Goal: Information Seeking & Learning: Check status

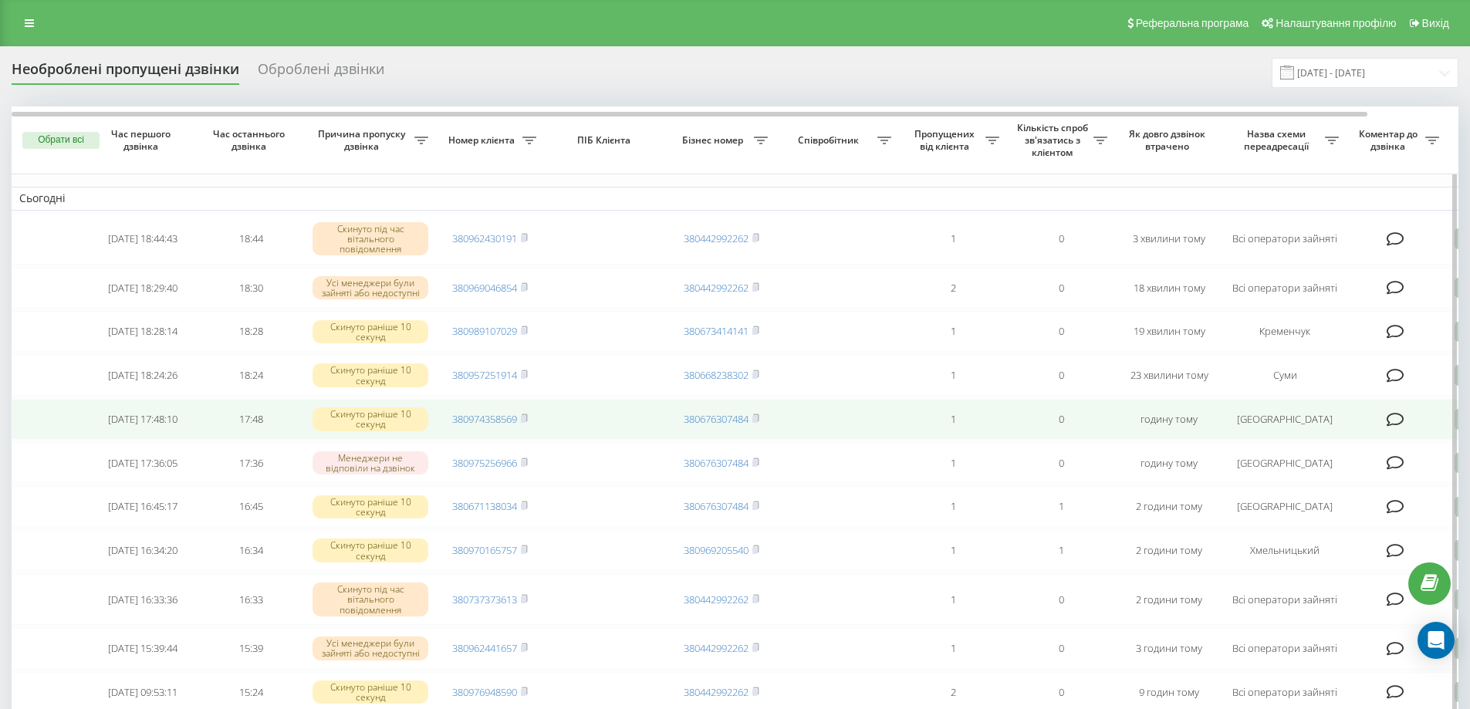
click at [25, 440] on td at bounding box center [50, 419] width 77 height 41
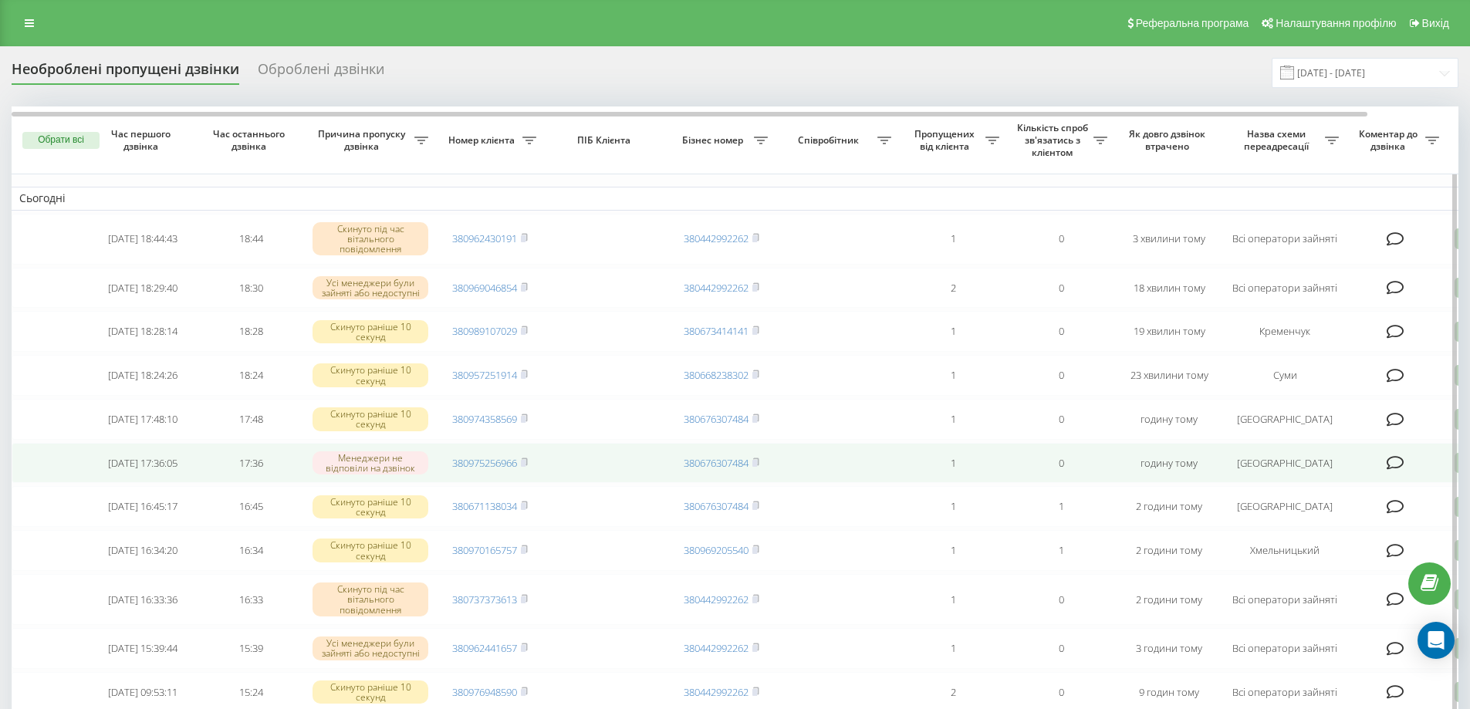
scroll to position [77, 0]
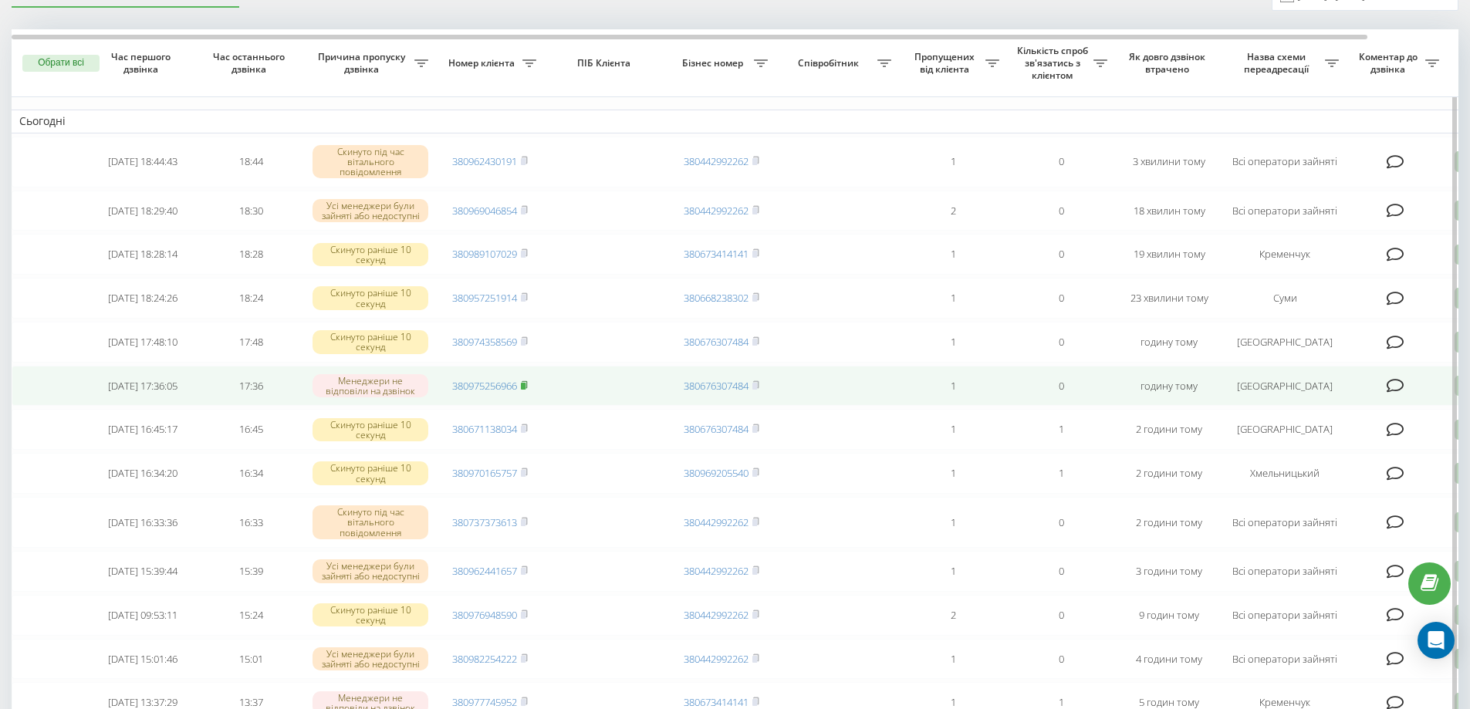
click at [528, 390] on icon at bounding box center [524, 384] width 7 height 9
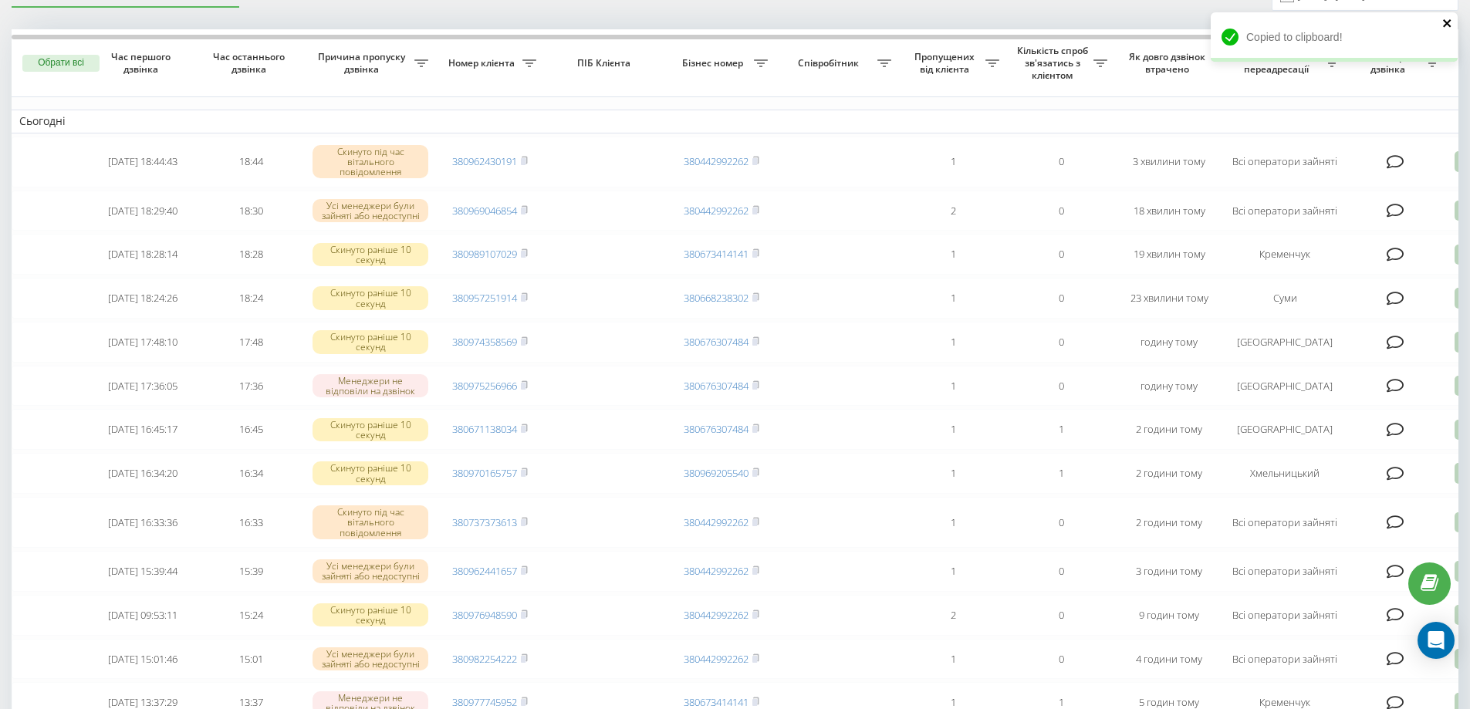
click at [1450, 23] on icon "close" at bounding box center [1447, 23] width 11 height 12
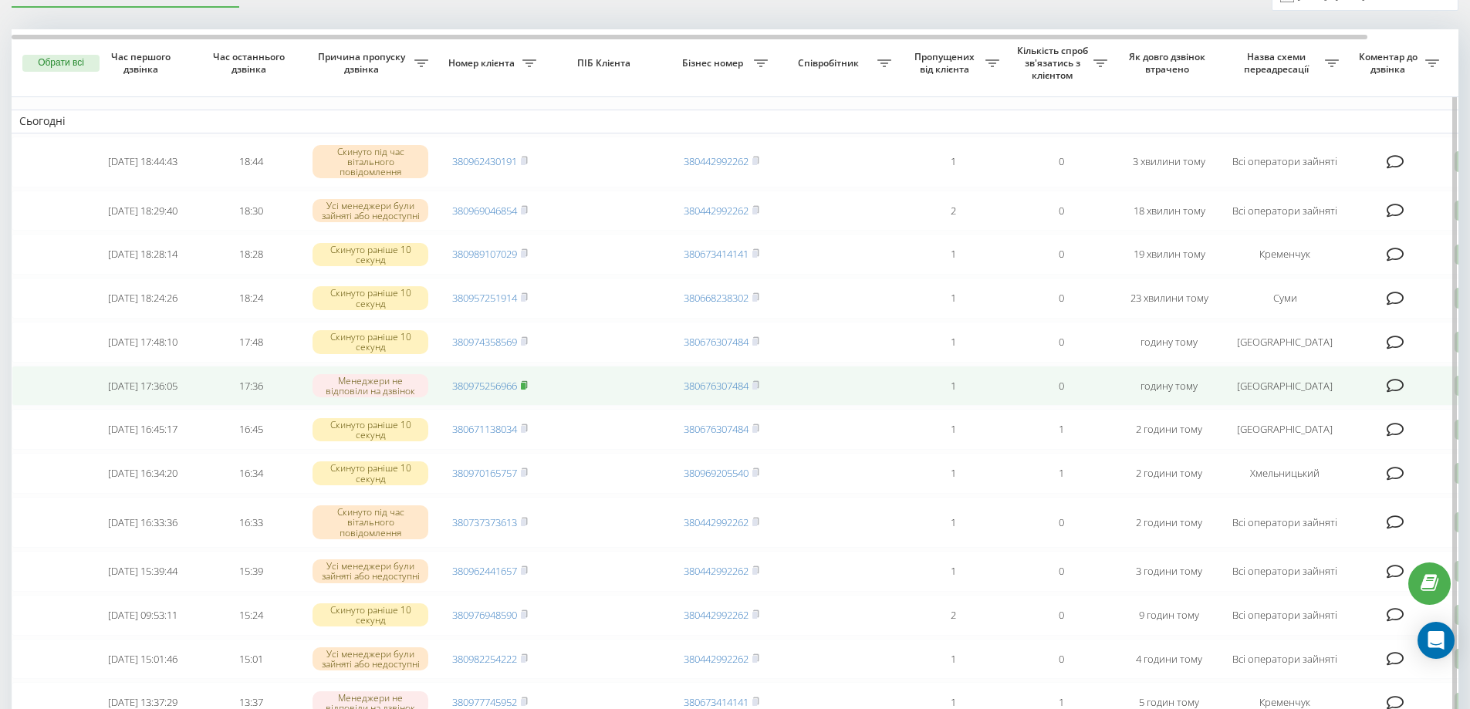
click at [528, 390] on icon at bounding box center [524, 384] width 7 height 9
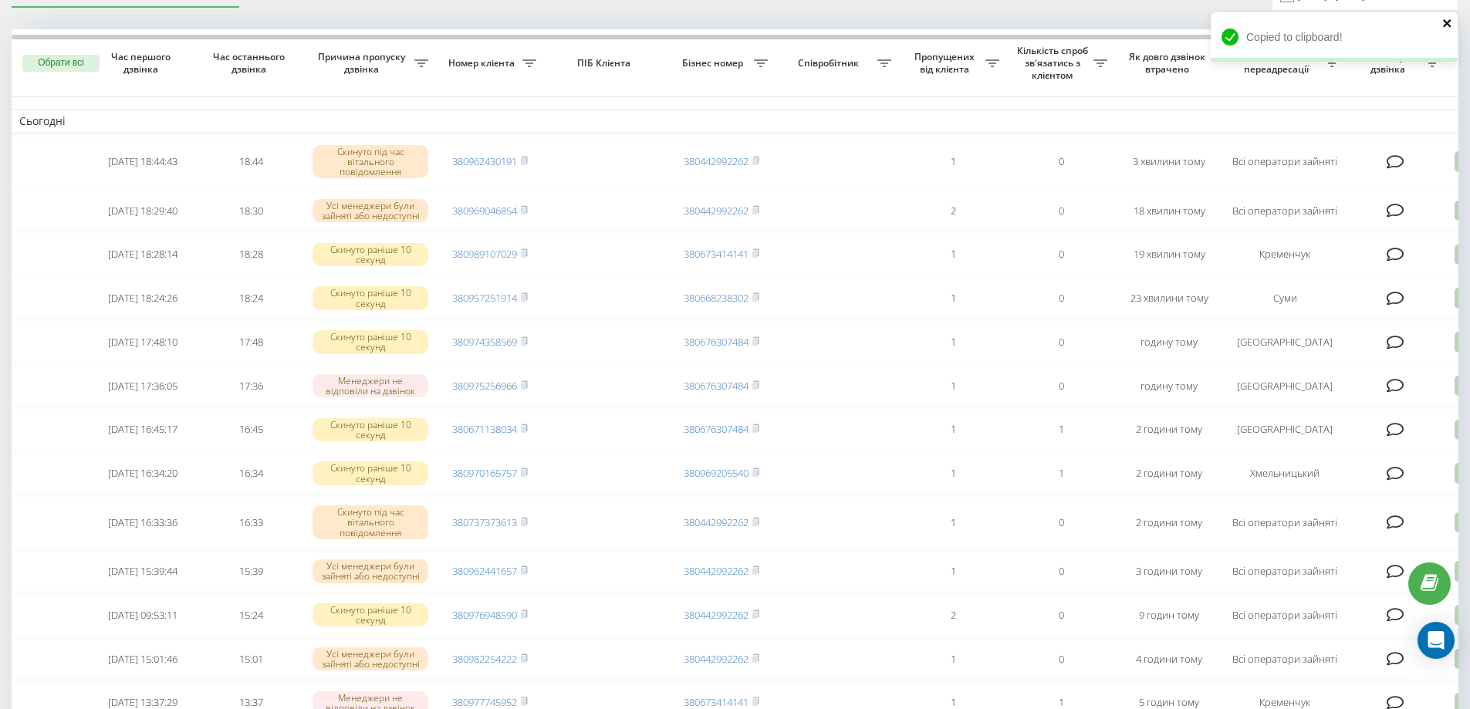
click at [1448, 25] on icon "close" at bounding box center [1447, 23] width 11 height 12
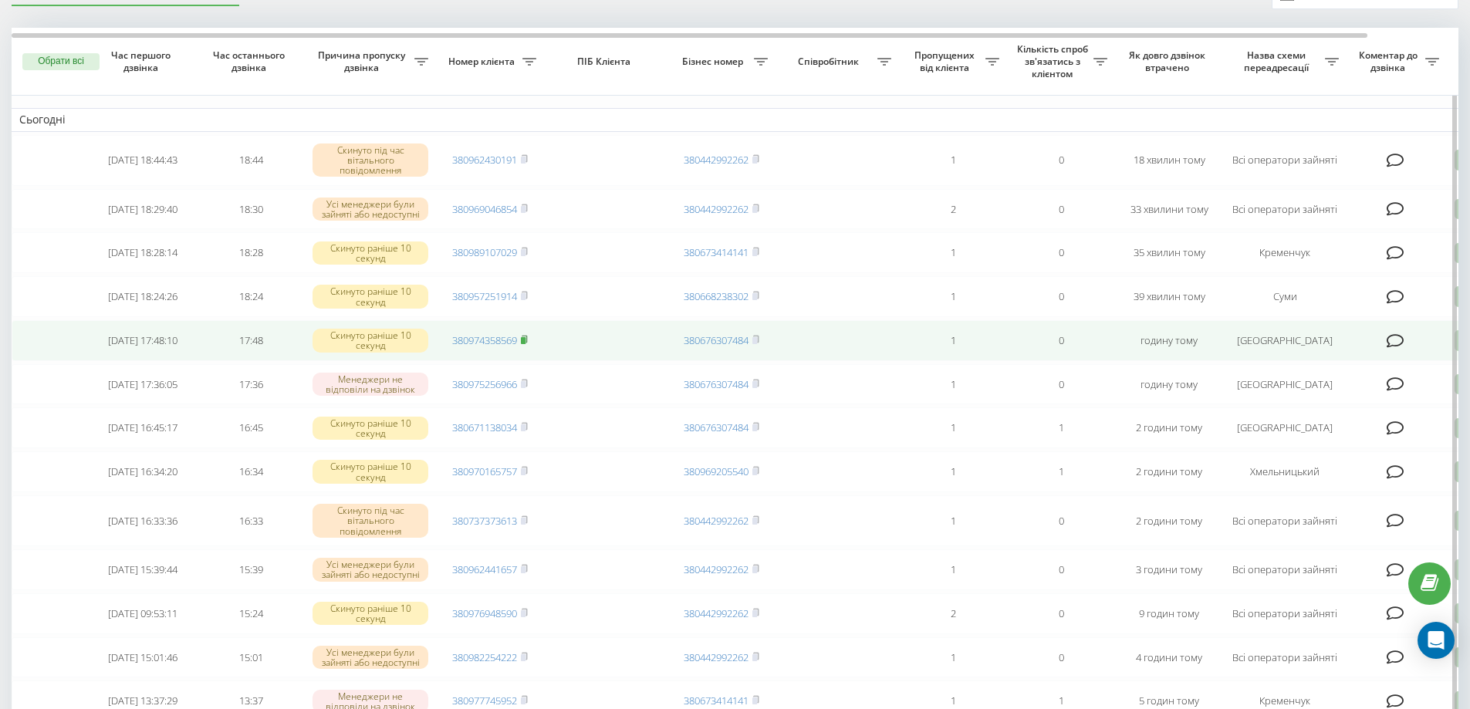
click at [526, 344] on rect at bounding box center [523, 340] width 5 height 7
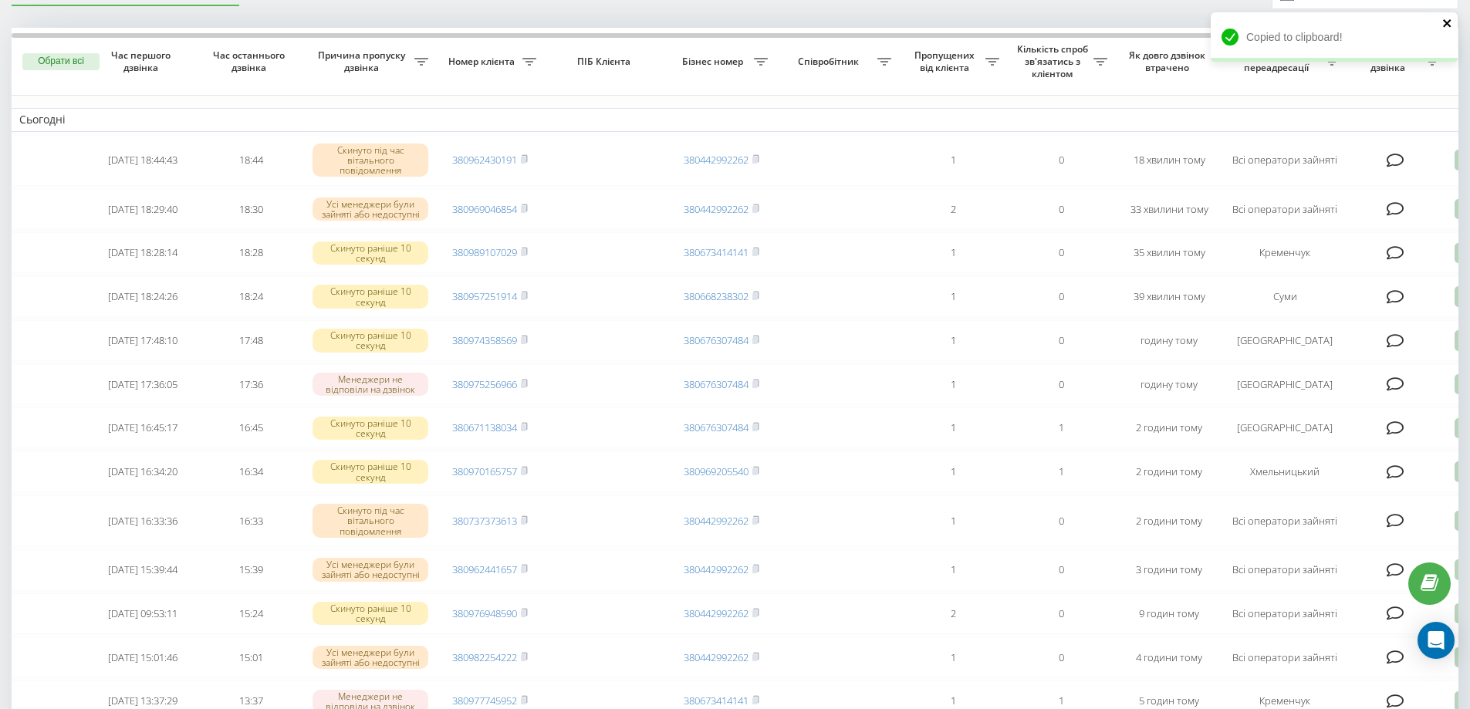
click at [1449, 23] on icon "close" at bounding box center [1447, 23] width 11 height 12
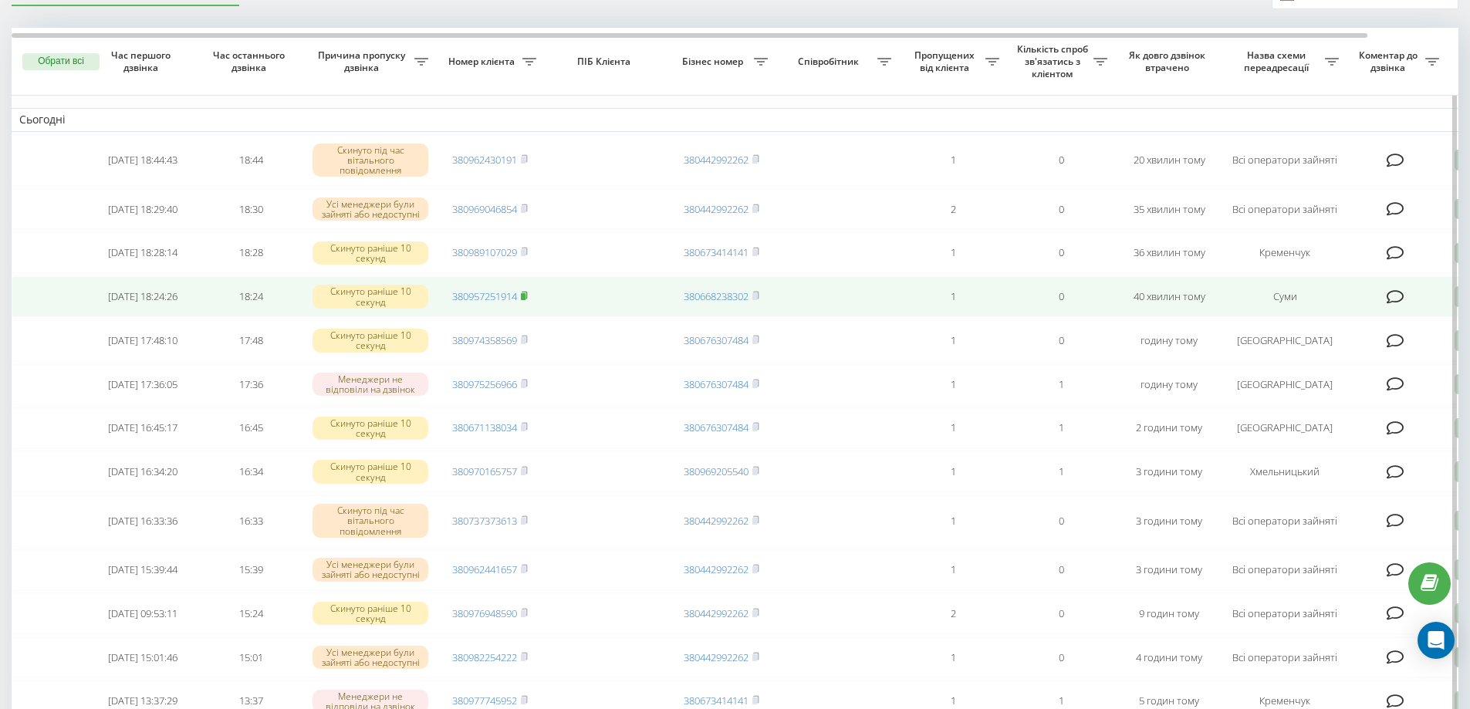
click at [525, 300] on rect at bounding box center [523, 296] width 5 height 7
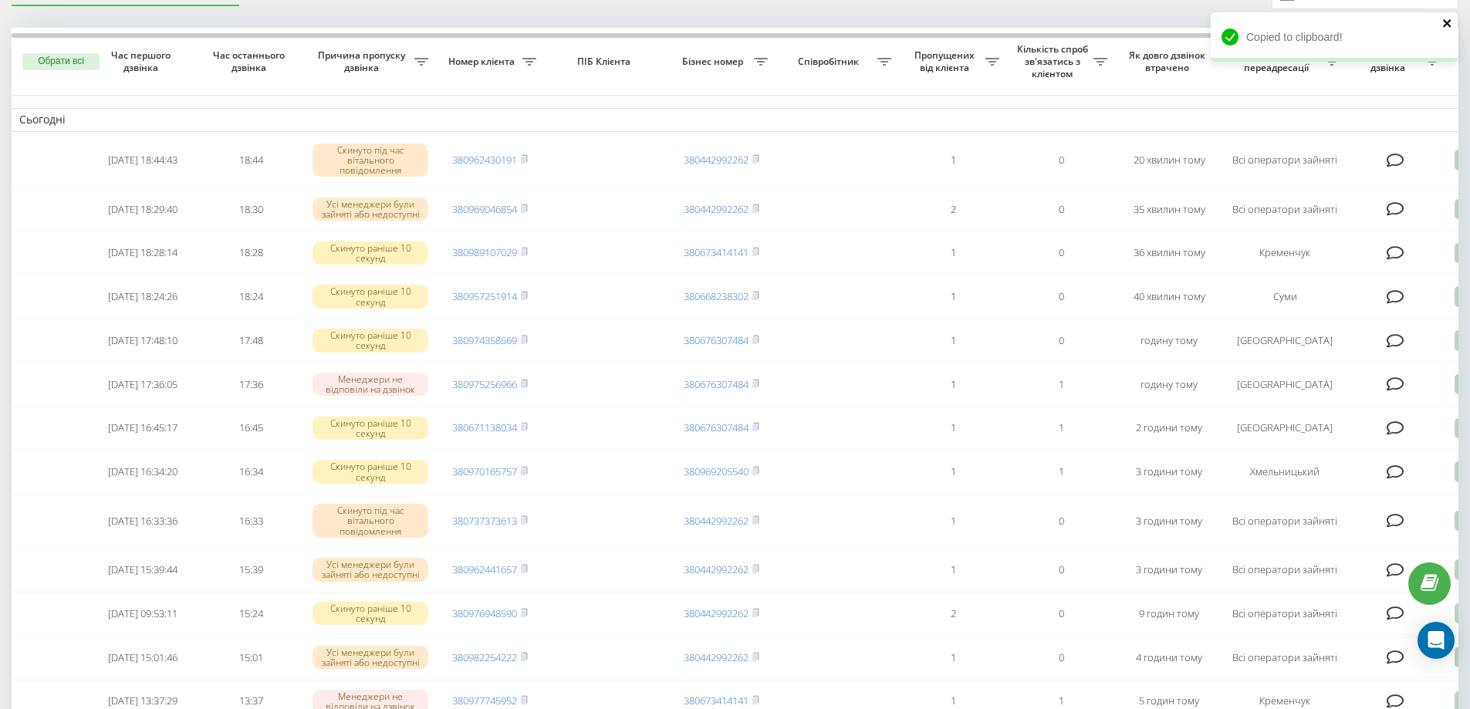
click at [1445, 22] on icon "close" at bounding box center [1447, 23] width 8 height 8
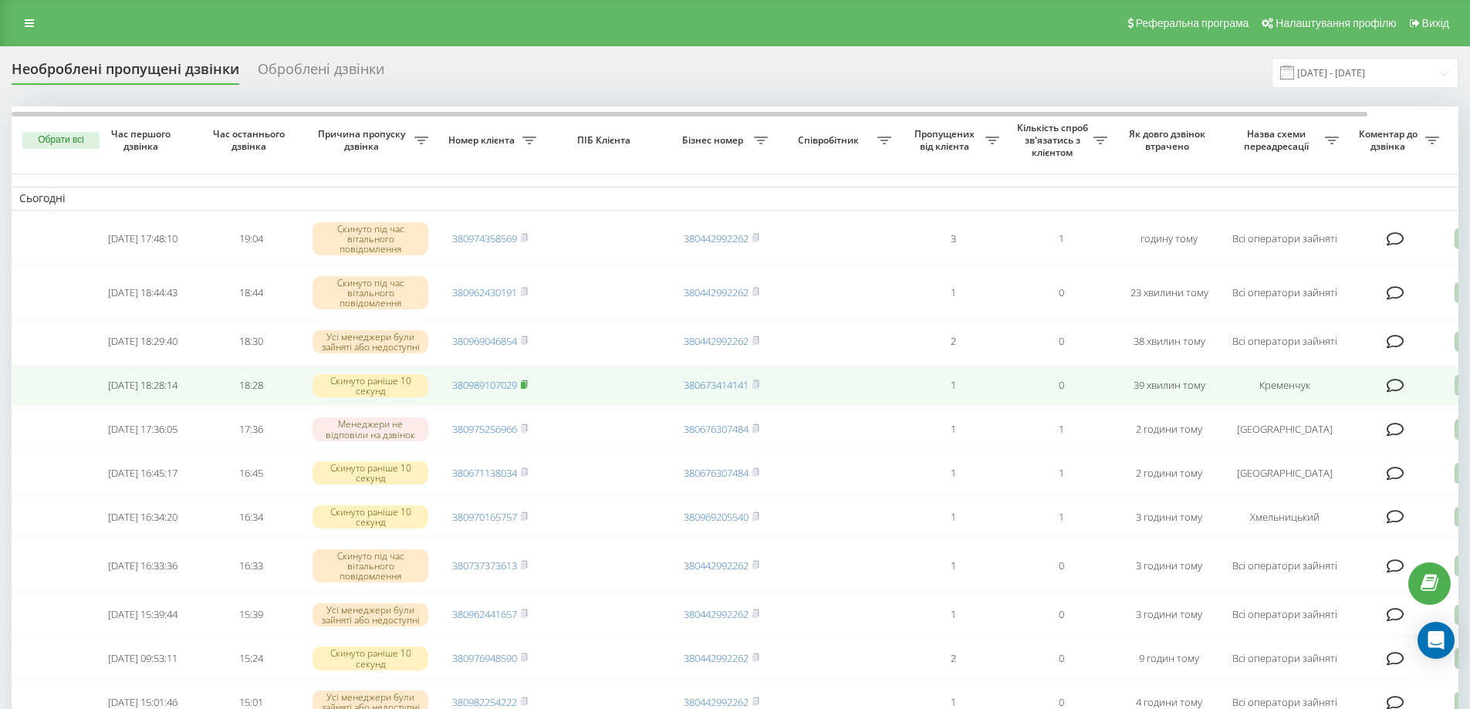
click at [525, 389] on rect at bounding box center [523, 385] width 5 height 7
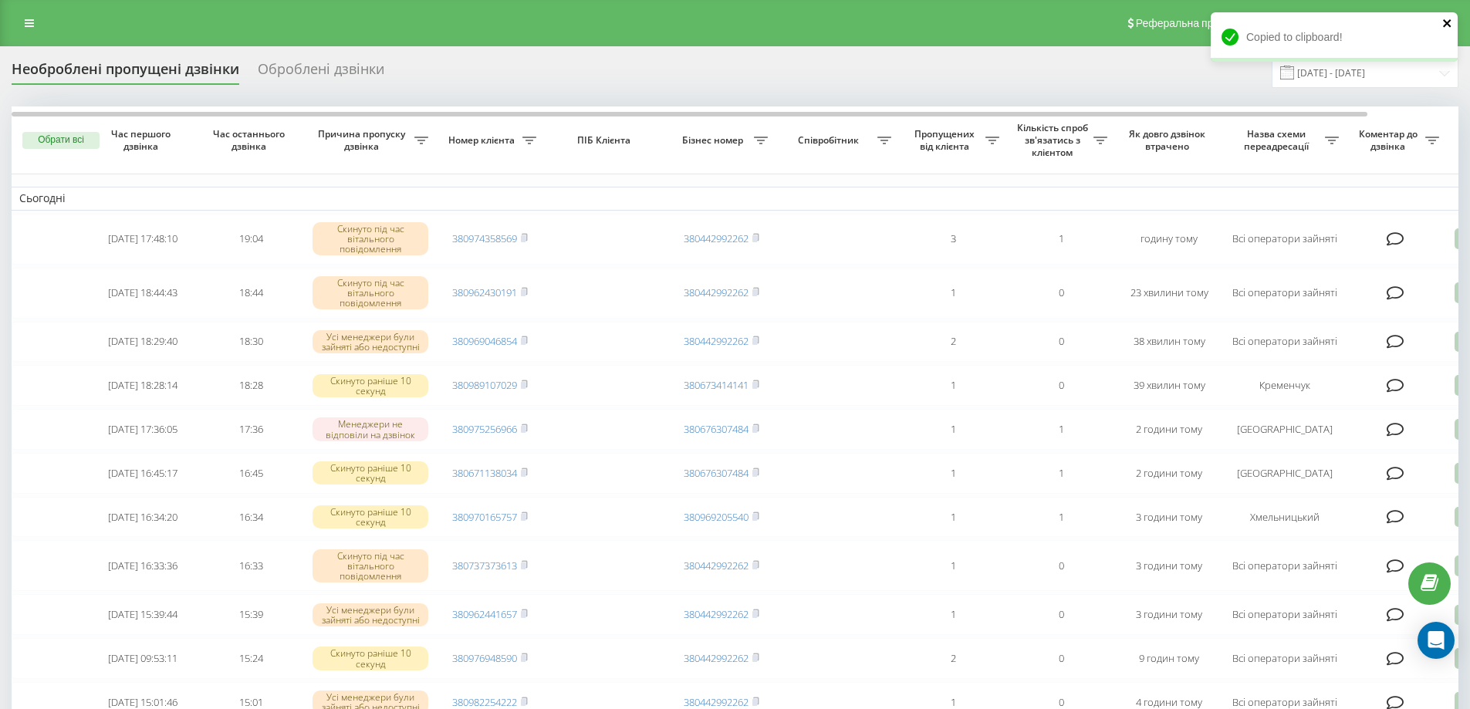
click at [1451, 22] on icon "close" at bounding box center [1447, 23] width 11 height 12
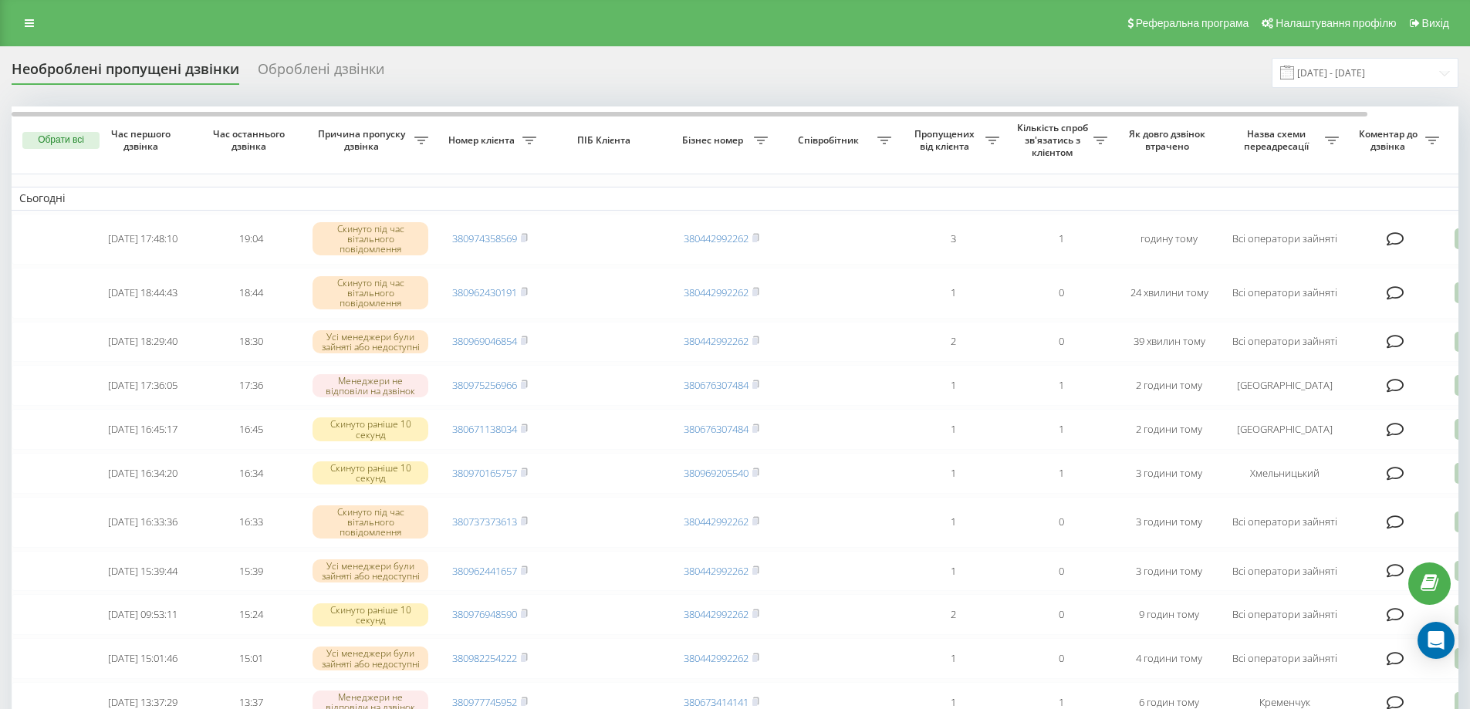
click at [296, 67] on div "Оброблені дзвінки" at bounding box center [321, 73] width 127 height 24
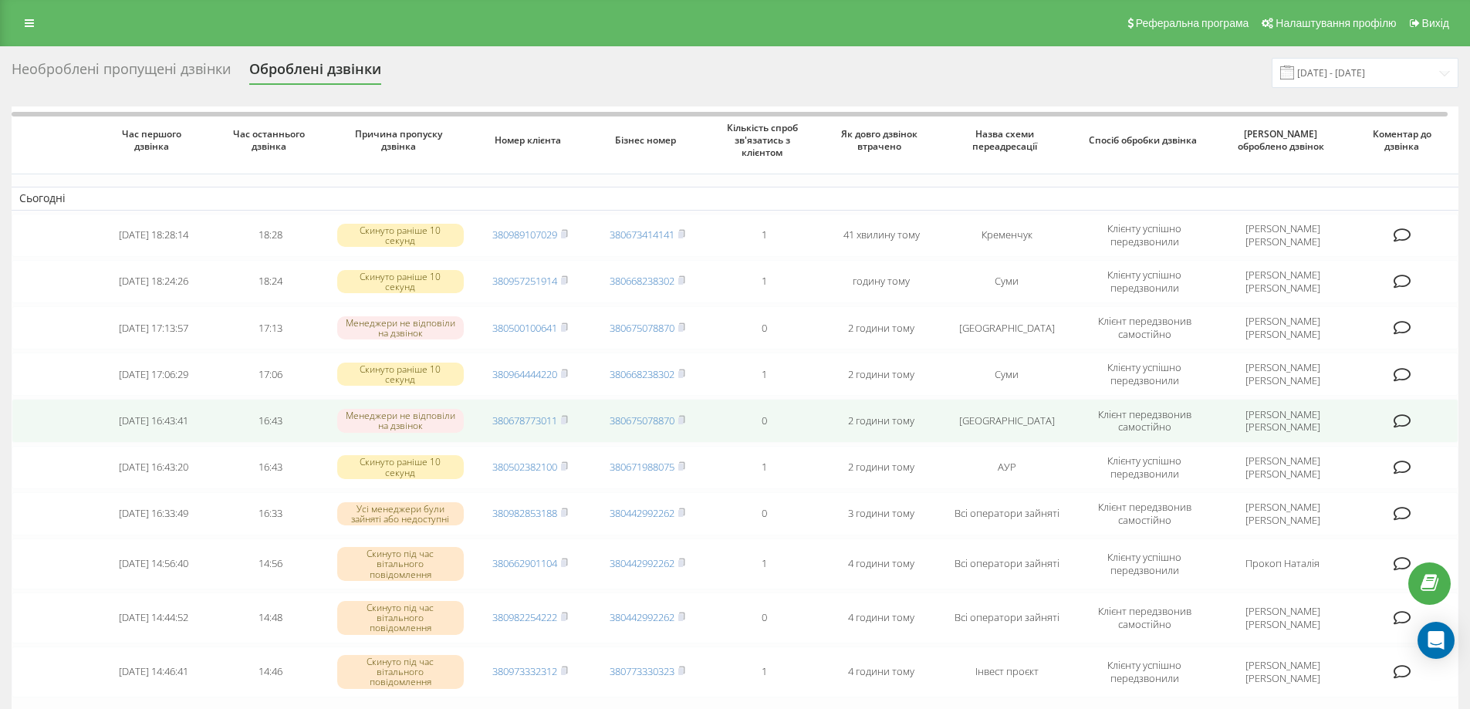
scroll to position [77, 0]
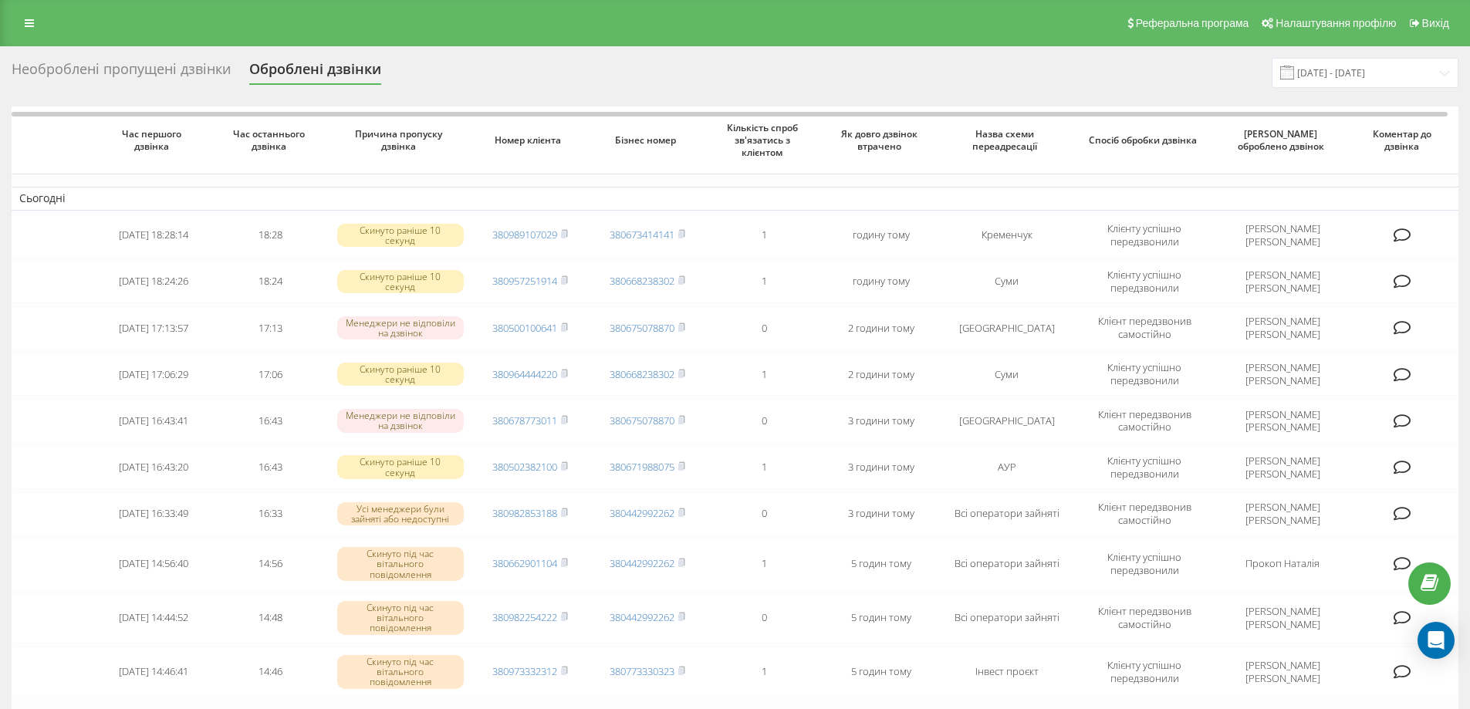
click at [144, 69] on div "Необроблені пропущені дзвінки" at bounding box center [121, 73] width 219 height 24
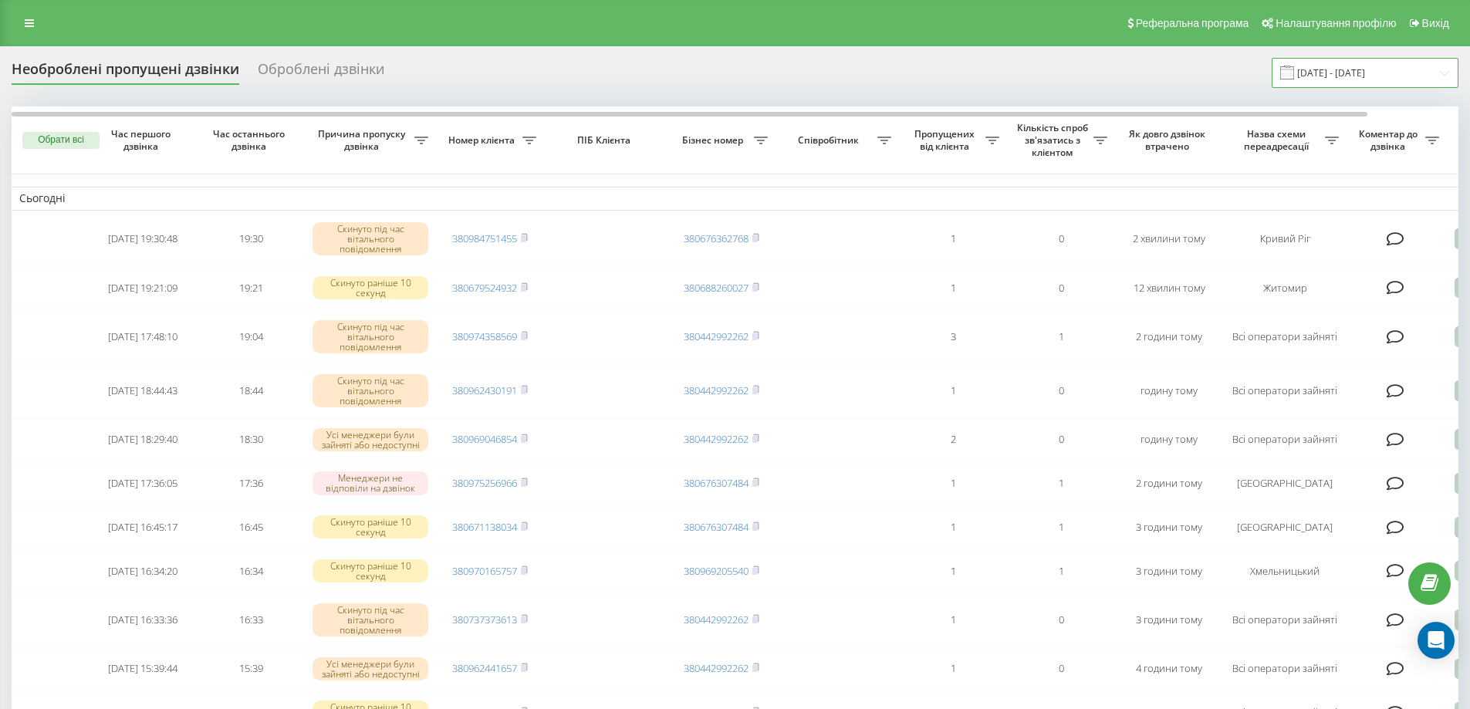
click at [1446, 76] on input "[DATE] - [DATE]" at bounding box center [1365, 73] width 187 height 30
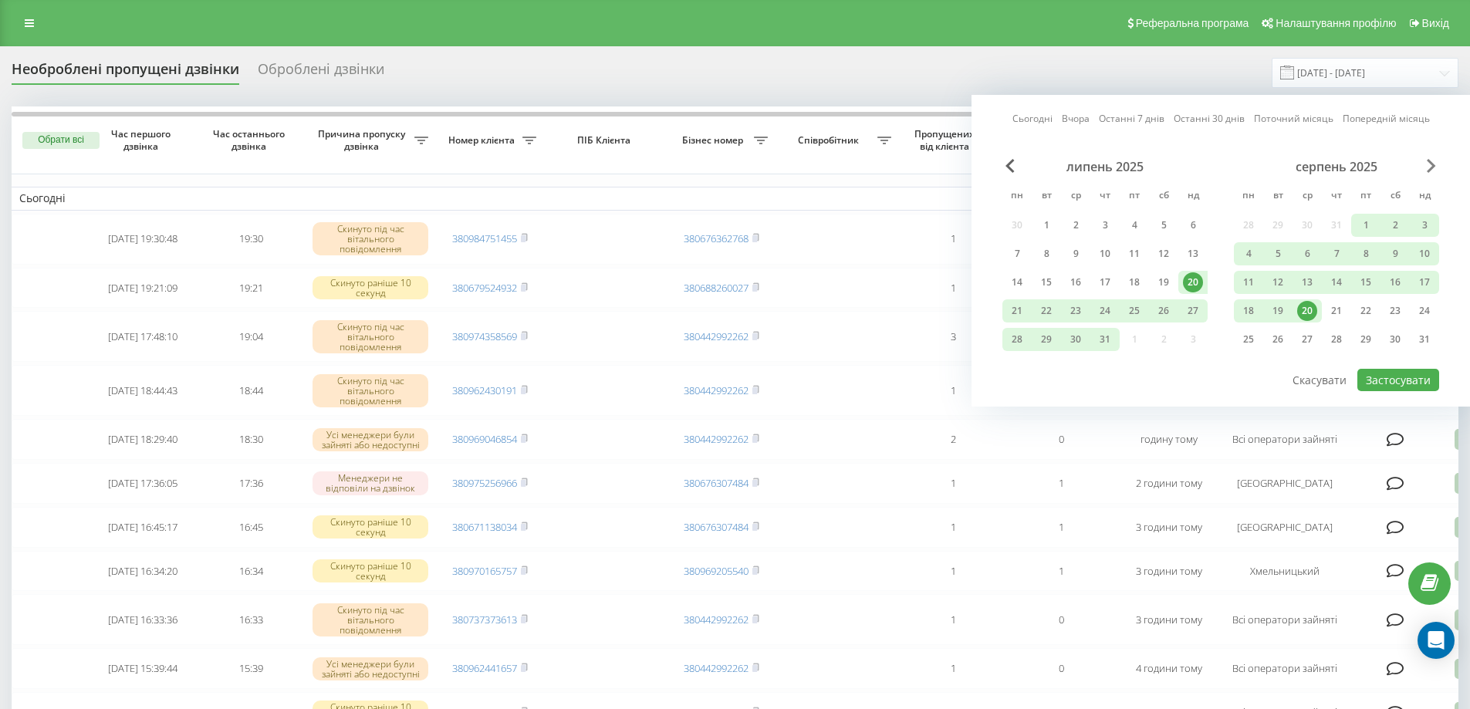
click at [1429, 167] on span "Next Month" at bounding box center [1431, 166] width 9 height 14
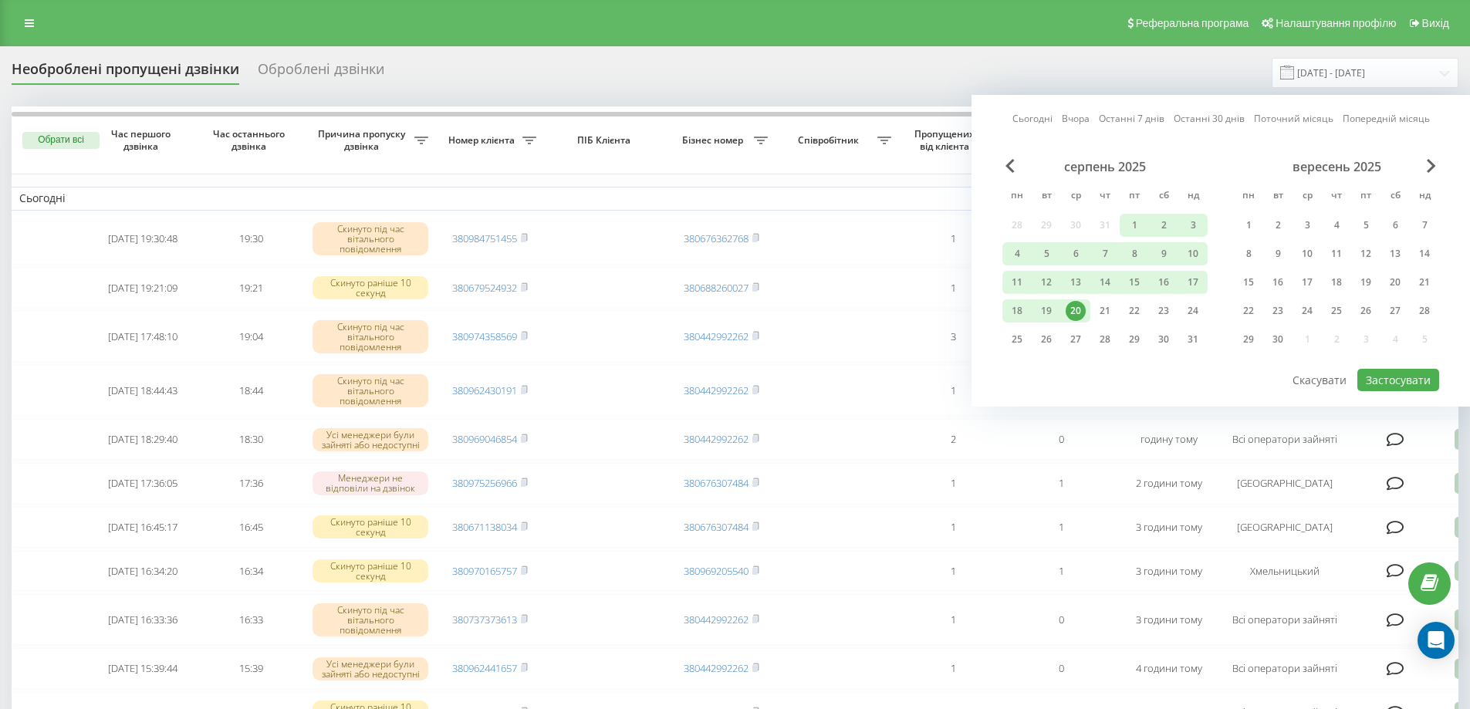
click at [1075, 311] on div "20" at bounding box center [1076, 311] width 20 height 20
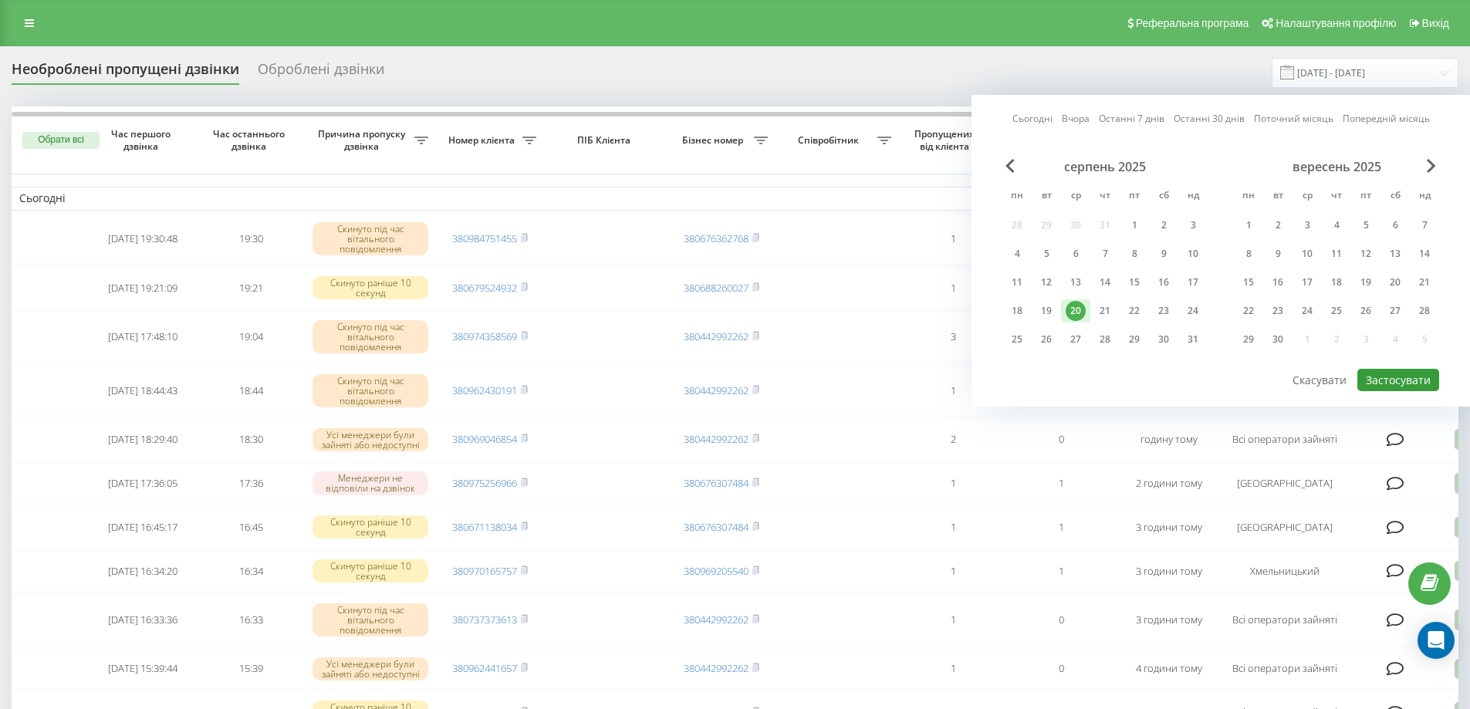
click at [1386, 377] on button "Застосувати" at bounding box center [1398, 380] width 82 height 22
type input "[DATE] - [DATE]"
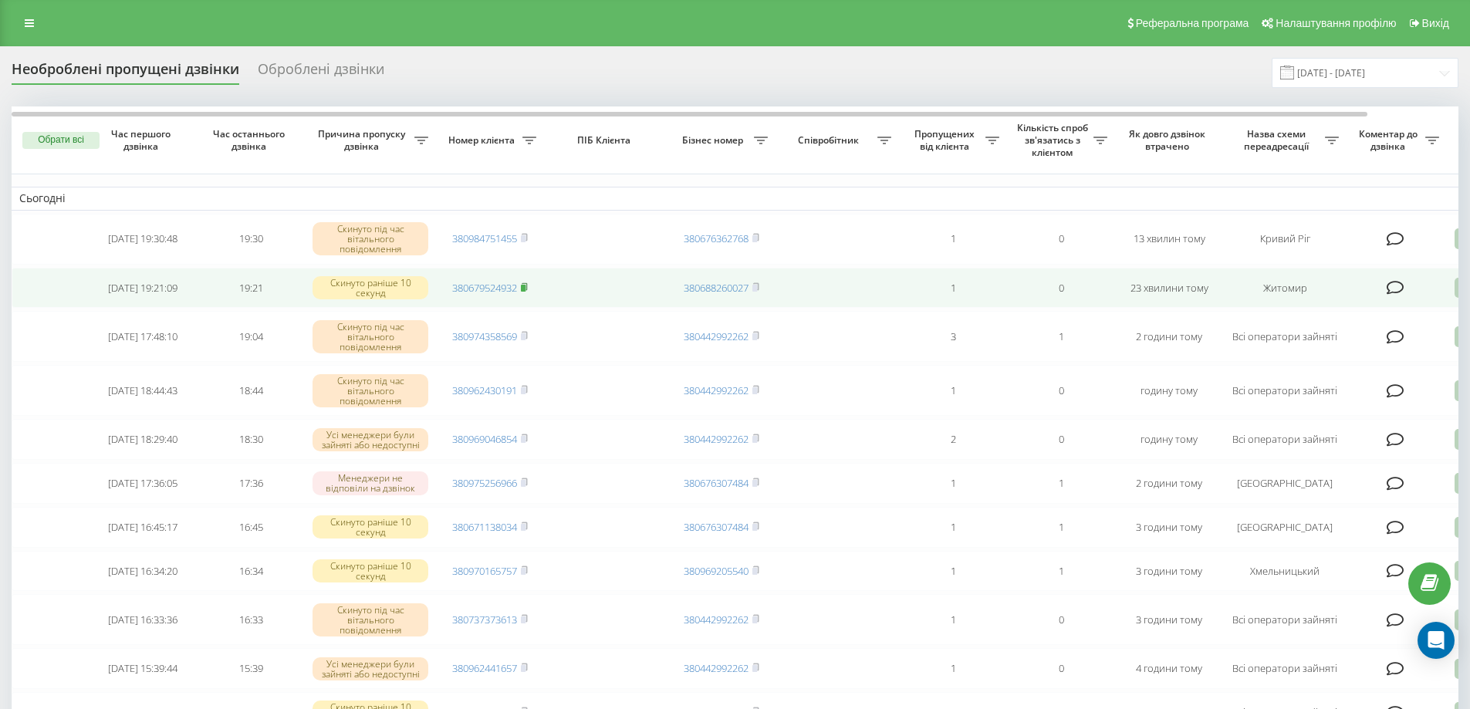
click at [526, 288] on rect at bounding box center [523, 287] width 5 height 7
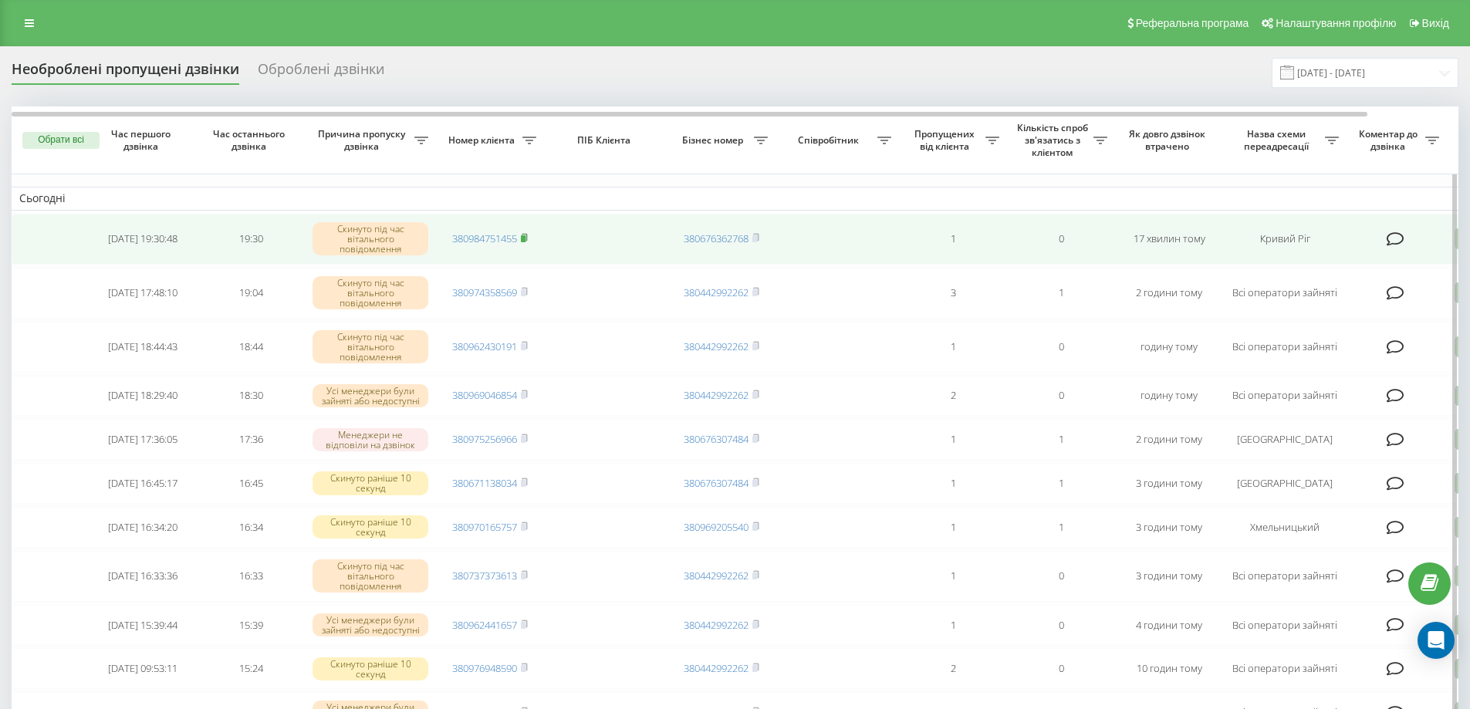
click at [526, 238] on rect at bounding box center [523, 238] width 5 height 7
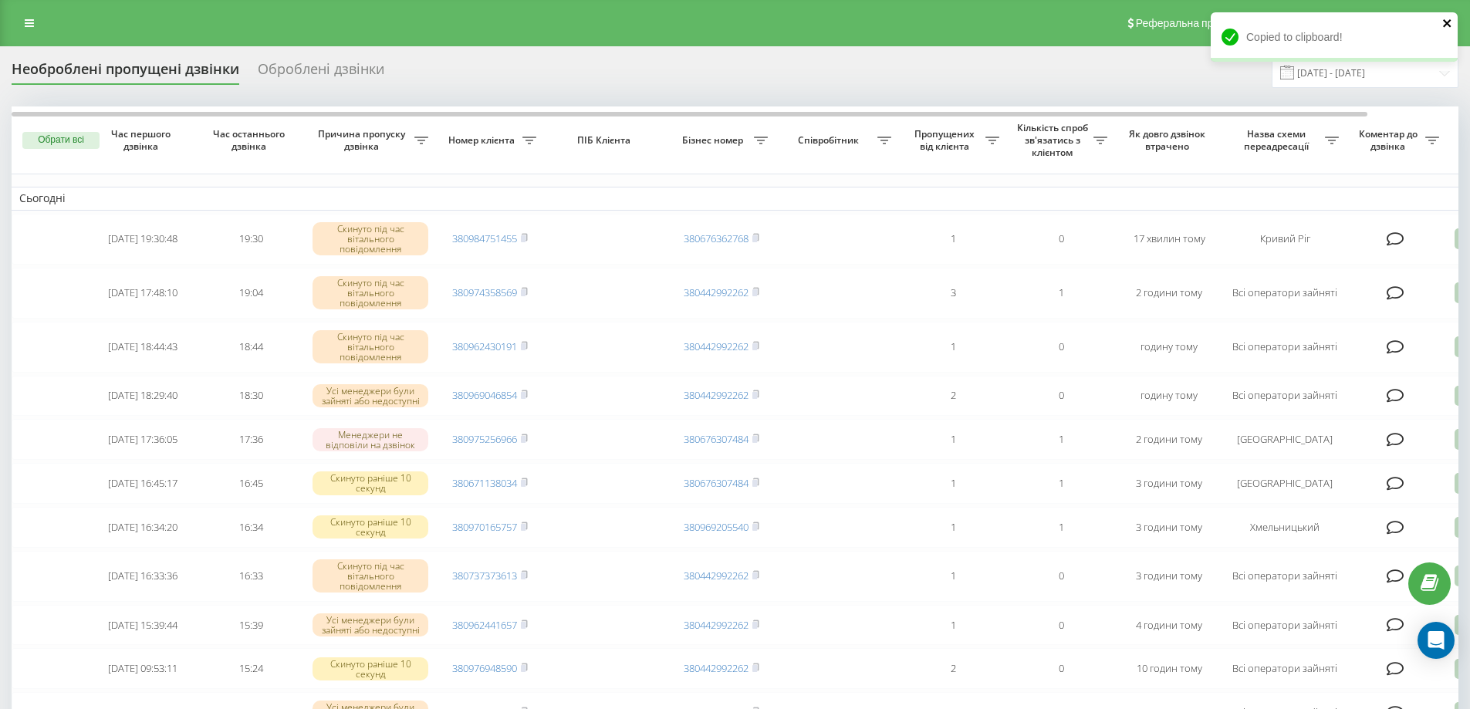
click at [1447, 22] on icon "close" at bounding box center [1447, 23] width 8 height 8
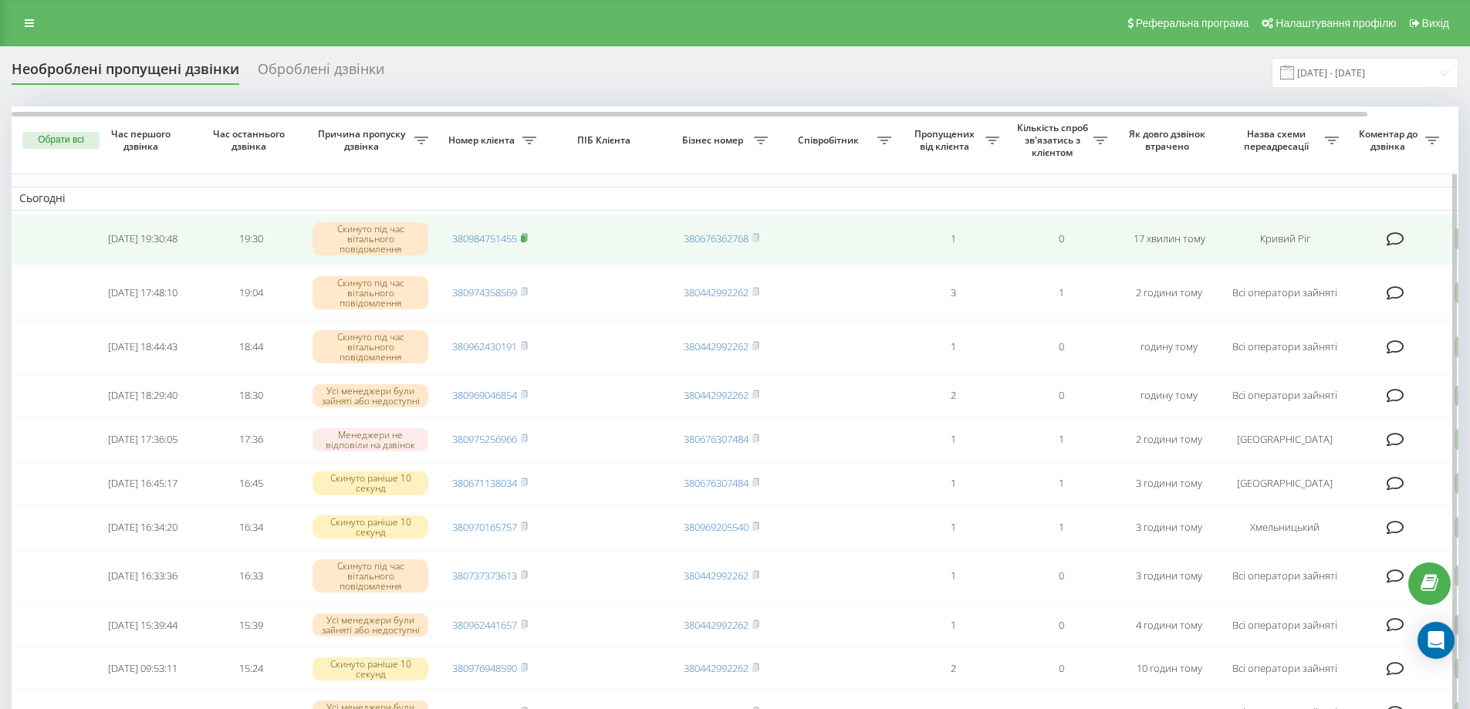
click at [528, 237] on icon at bounding box center [524, 237] width 7 height 9
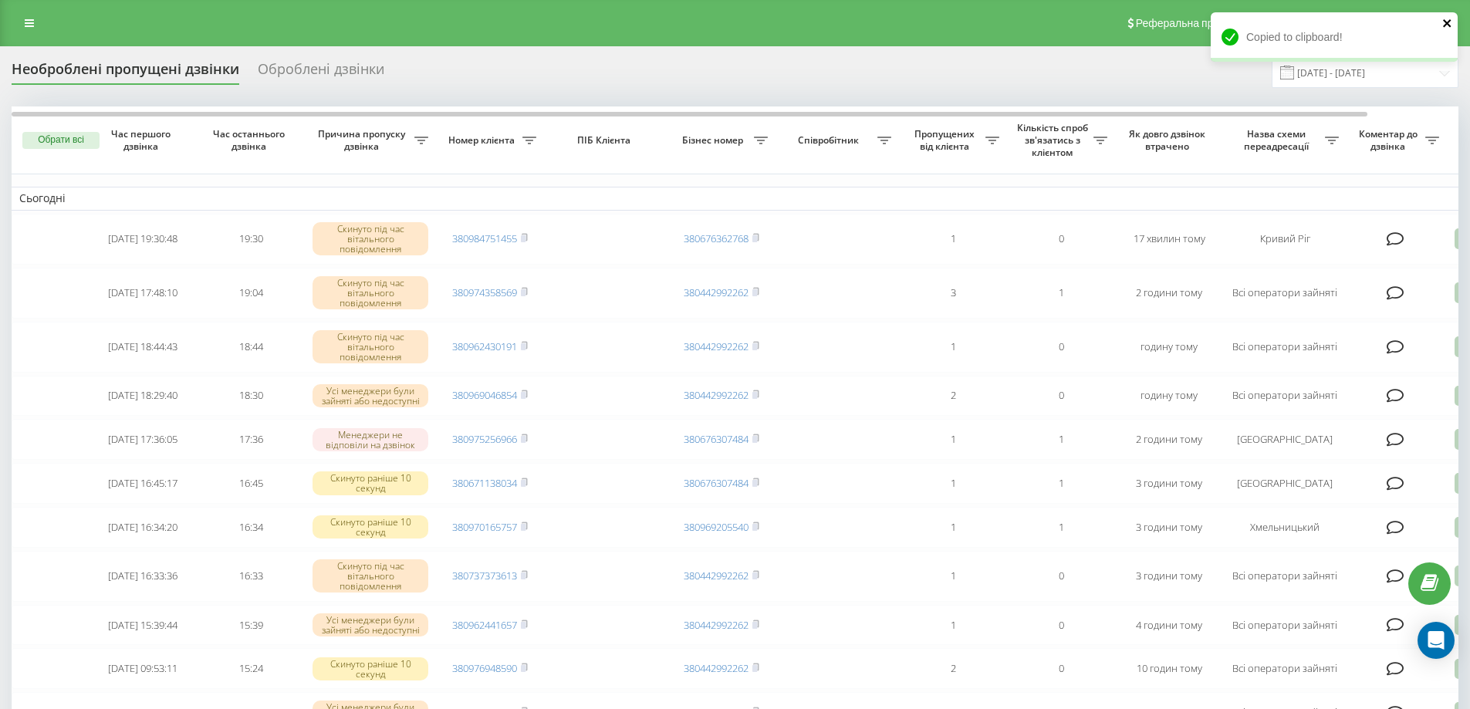
click at [1449, 23] on icon "close" at bounding box center [1447, 23] width 11 height 12
